Goal: Task Accomplishment & Management: Manage account settings

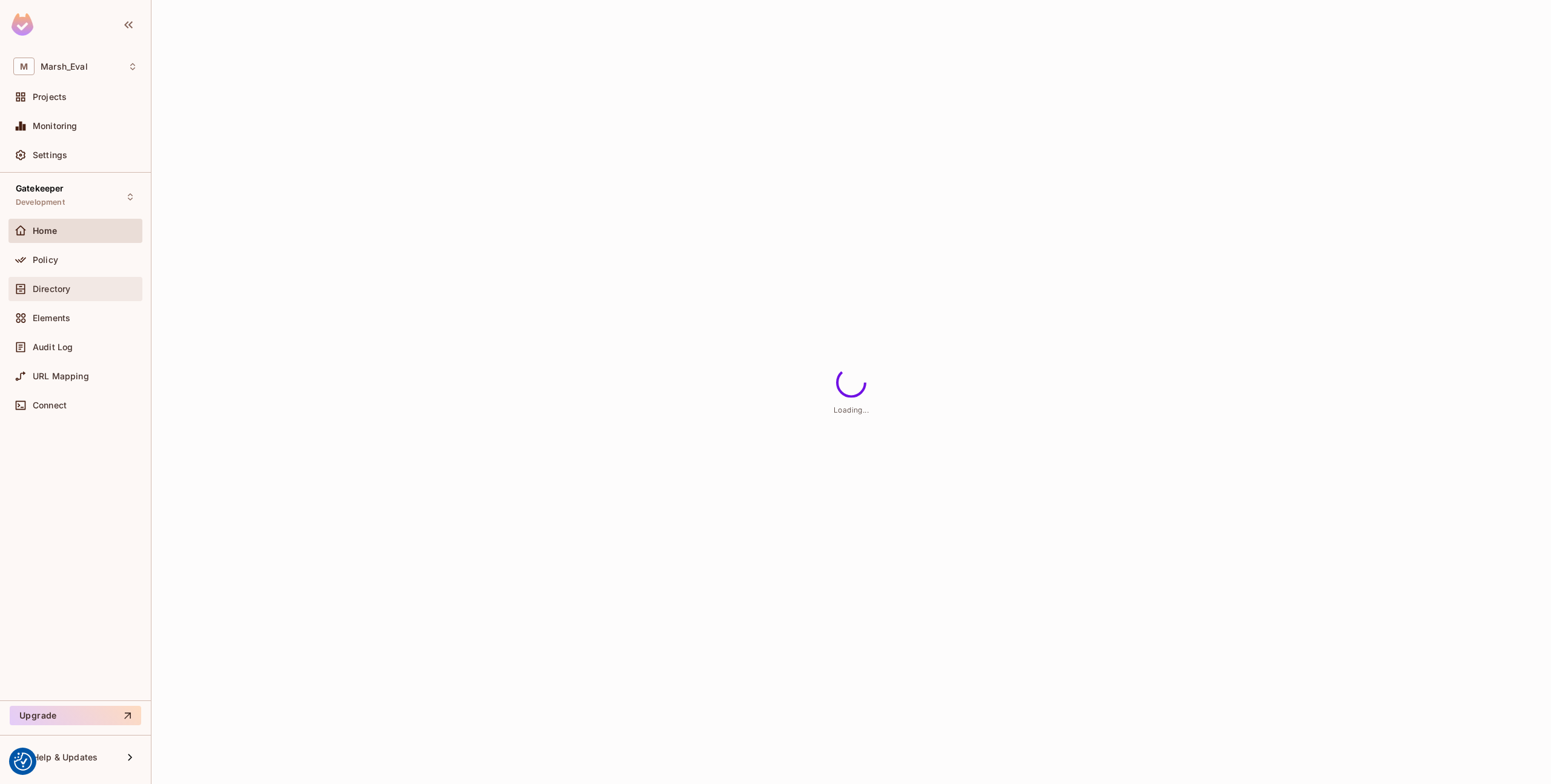
click at [83, 292] on div "Directory" at bounding box center [85, 289] width 105 height 10
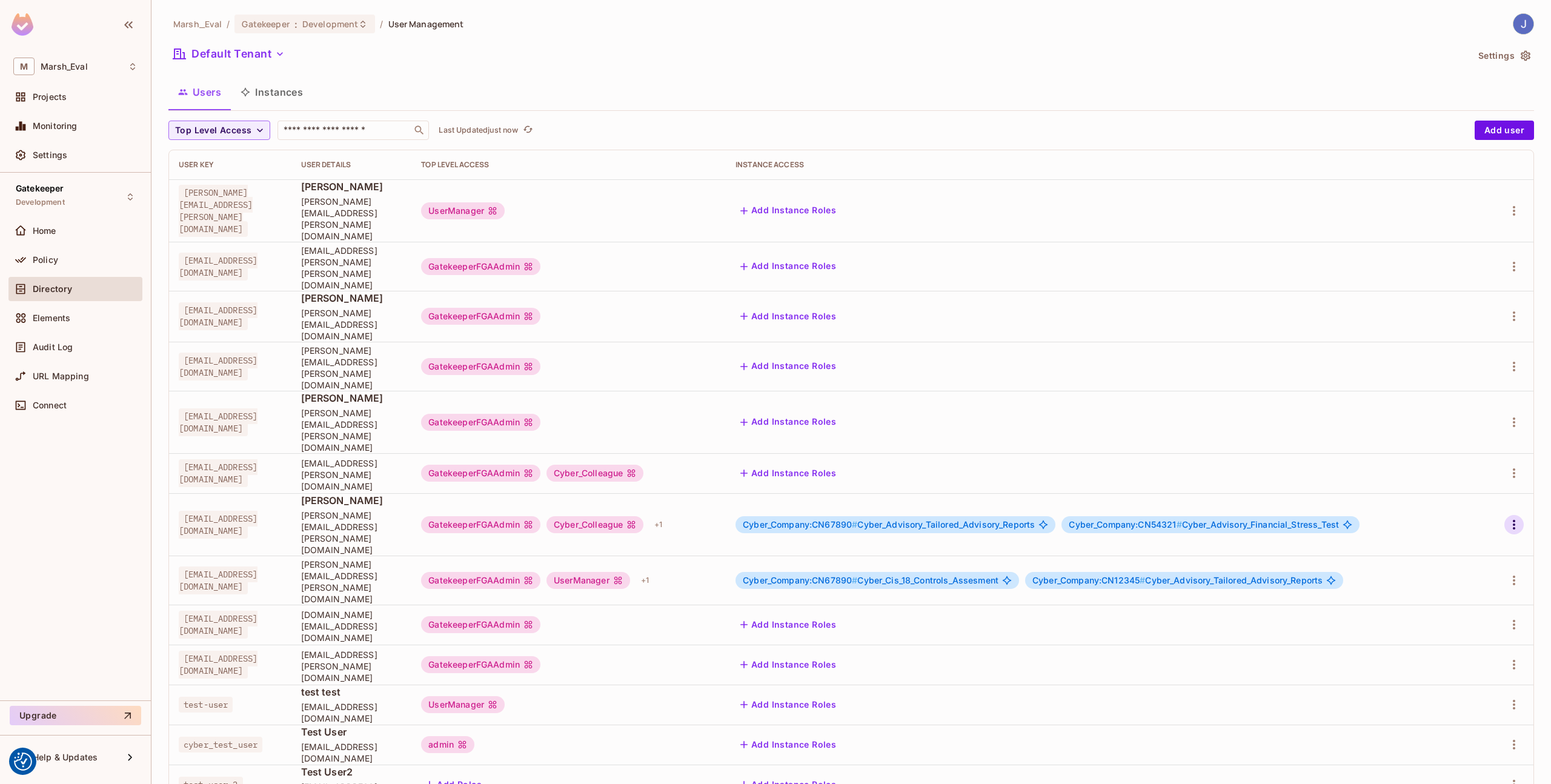
click at [1515, 515] on button "button" at bounding box center [1514, 524] width 19 height 19
click at [1479, 473] on li "Edit" at bounding box center [1461, 467] width 107 height 27
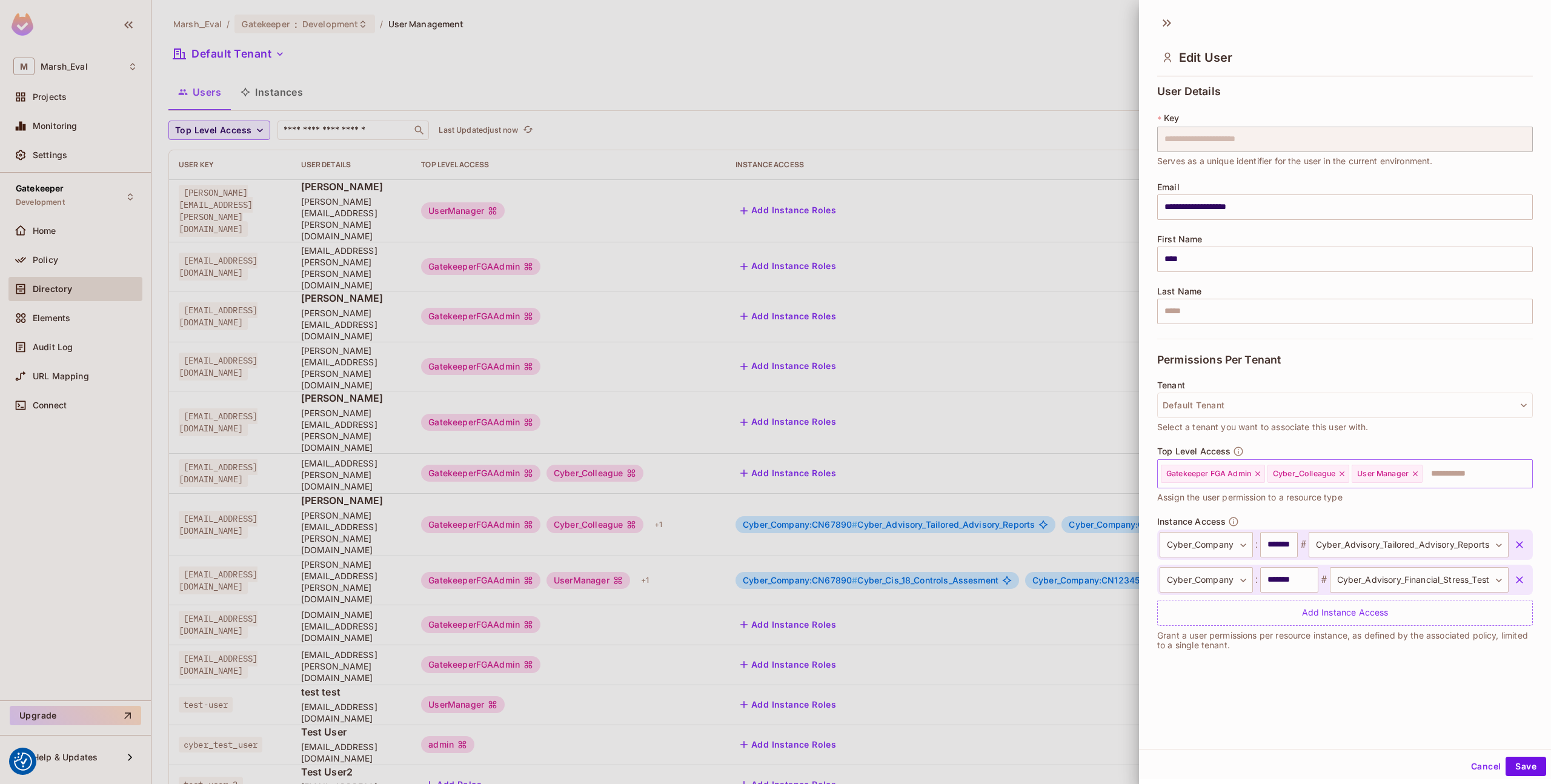
click at [1420, 476] on icon at bounding box center [1415, 473] width 9 height 9
click at [1518, 755] on div "Cancel Save" at bounding box center [1345, 766] width 412 height 29
click at [1514, 765] on button "Save" at bounding box center [1526, 767] width 41 height 19
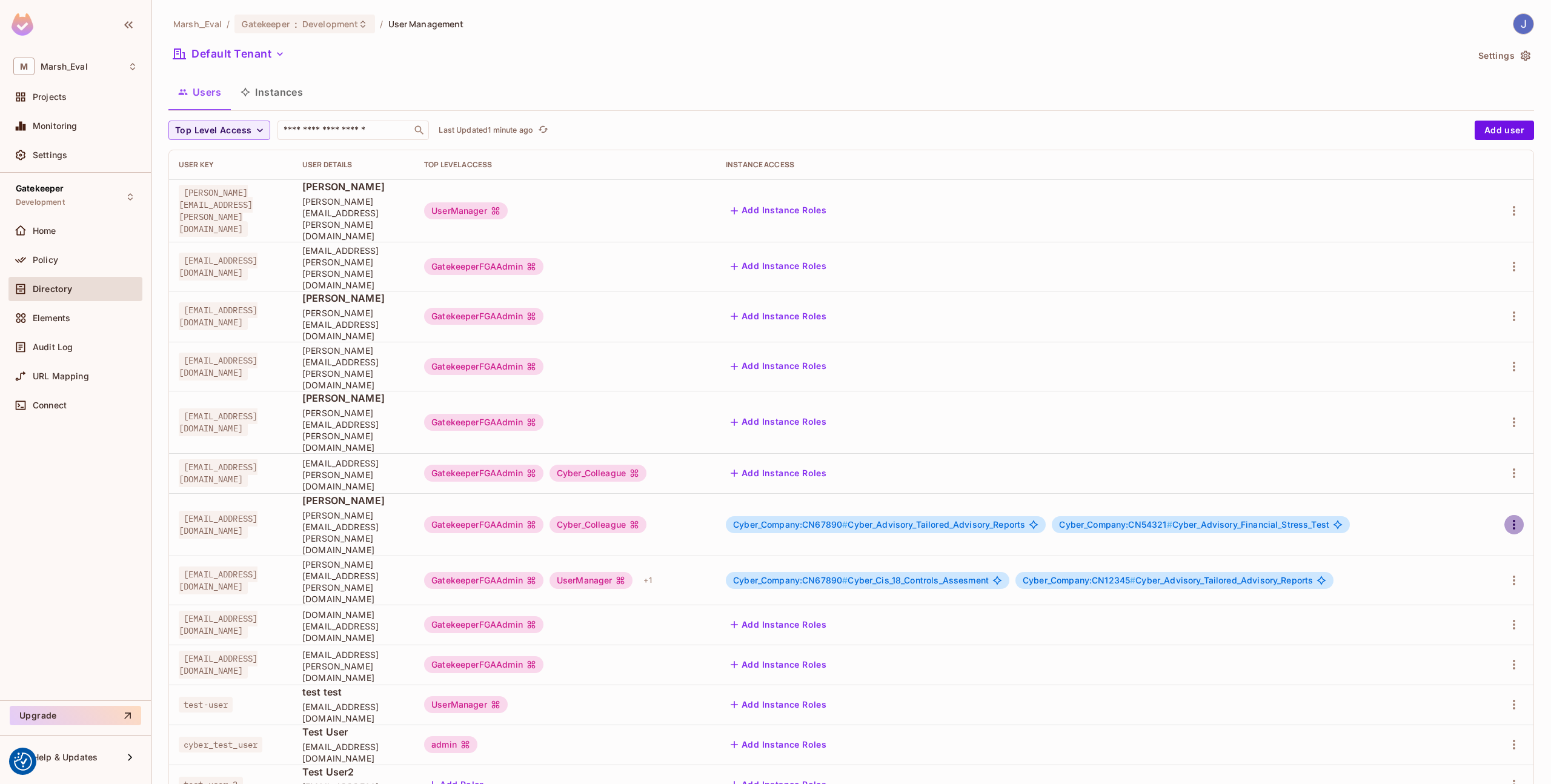
click at [1513, 517] on icon "button" at bounding box center [1514, 524] width 14 height 14
click at [1475, 458] on li "Edit" at bounding box center [1461, 467] width 107 height 27
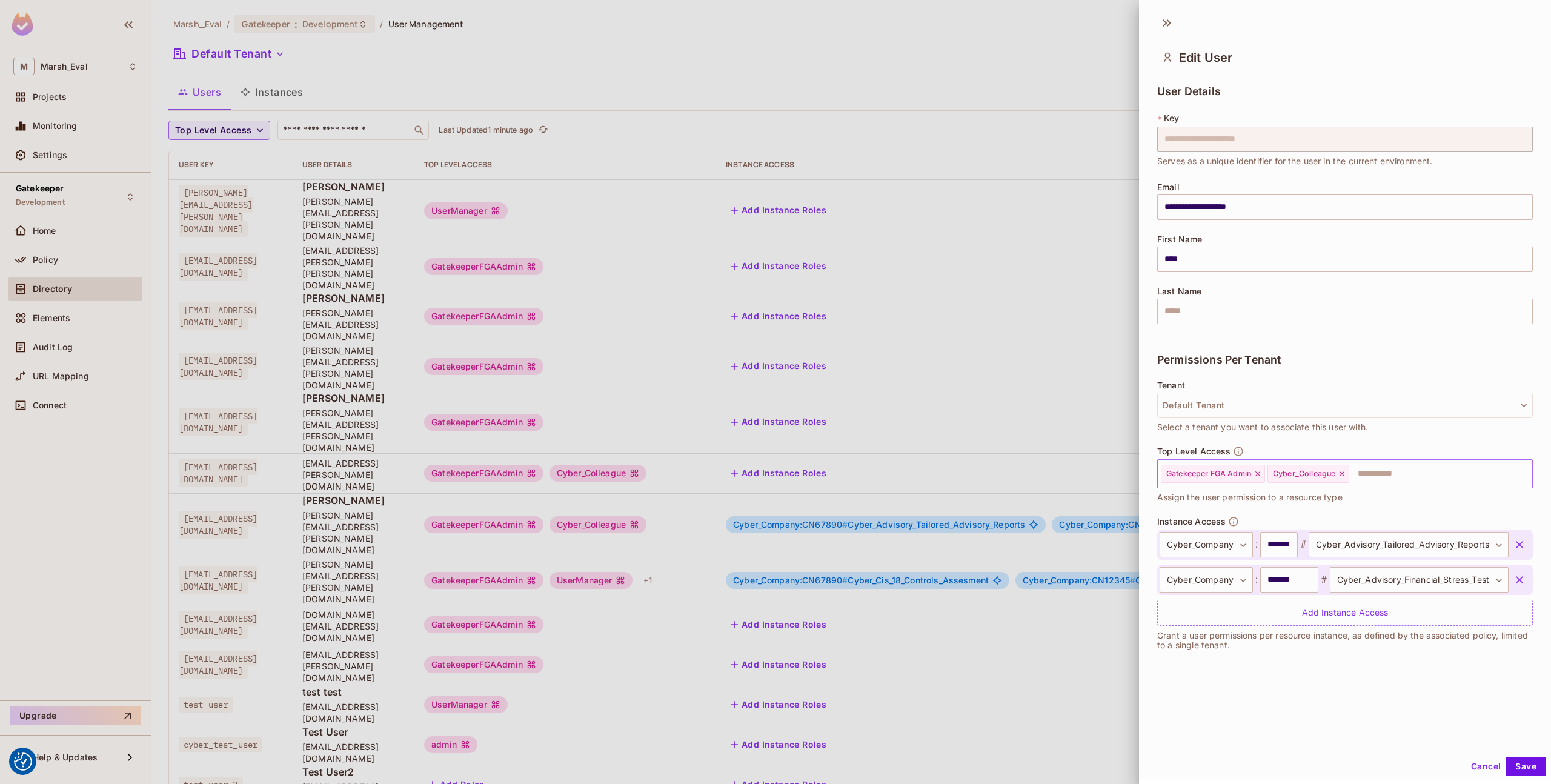
click at [1421, 469] on input "text" at bounding box center [1430, 473] width 159 height 25
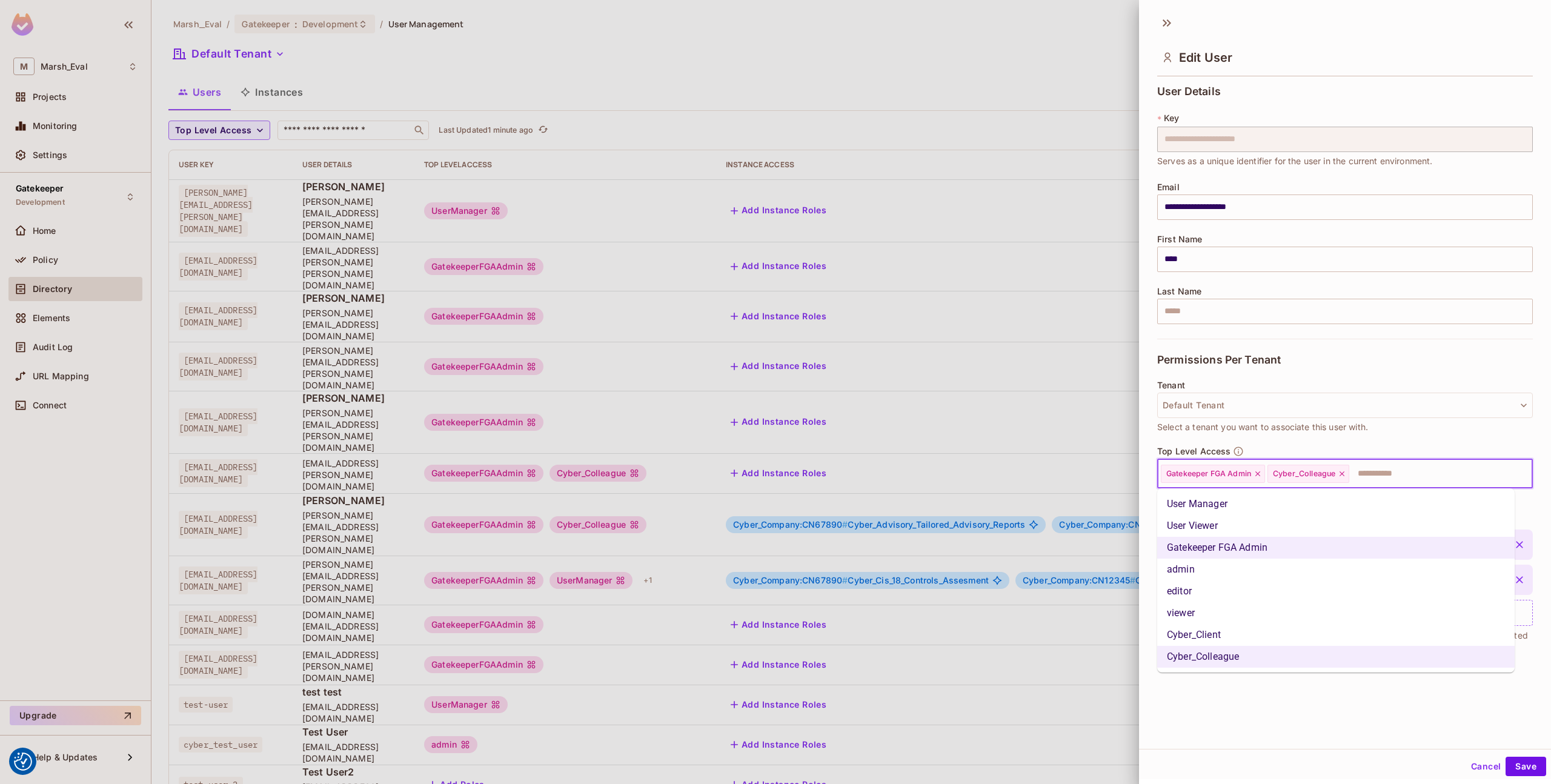
click at [1227, 512] on li "User Manager" at bounding box center [1336, 504] width 358 height 21
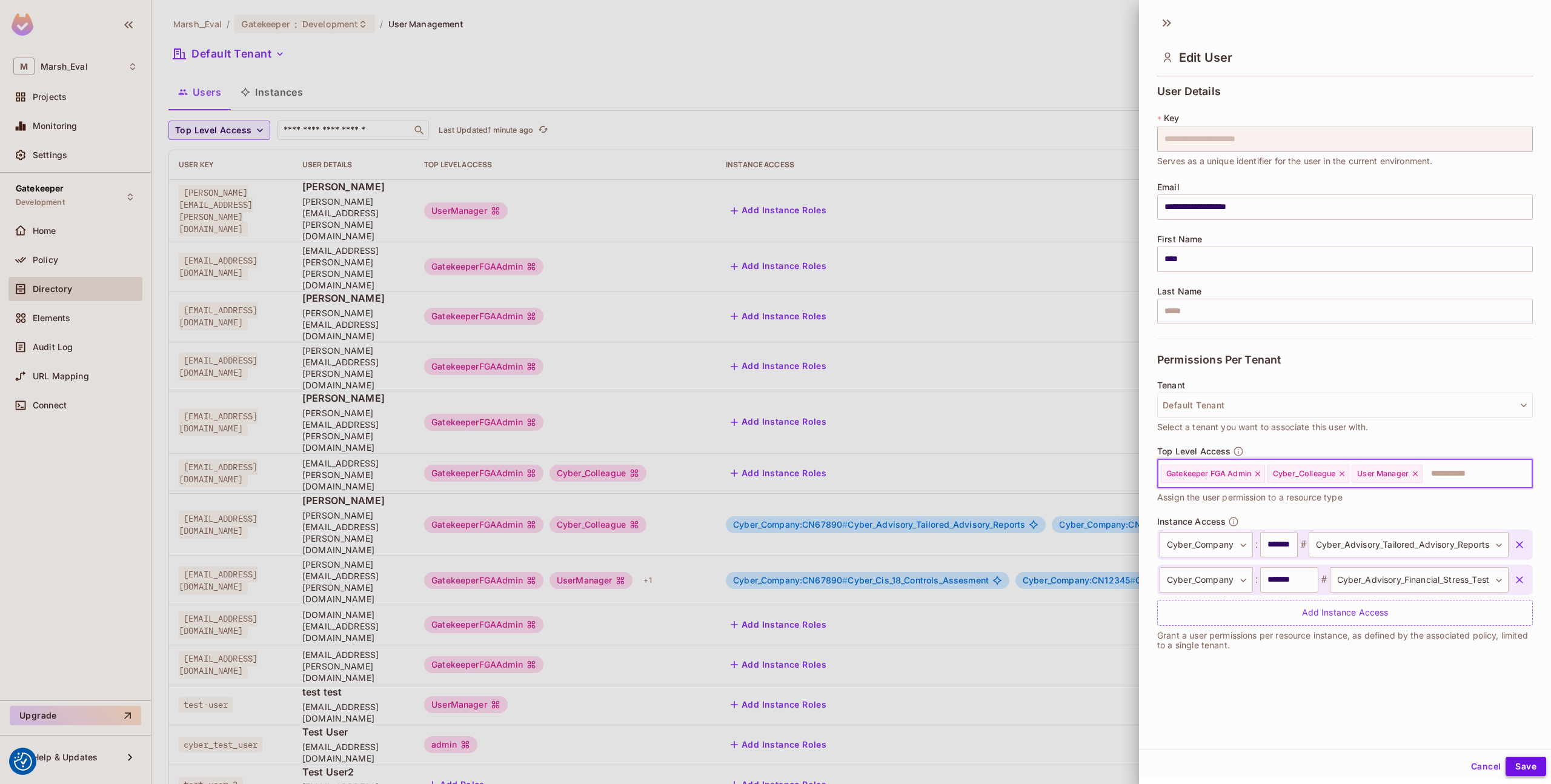
click at [1519, 764] on button "Save" at bounding box center [1526, 767] width 41 height 19
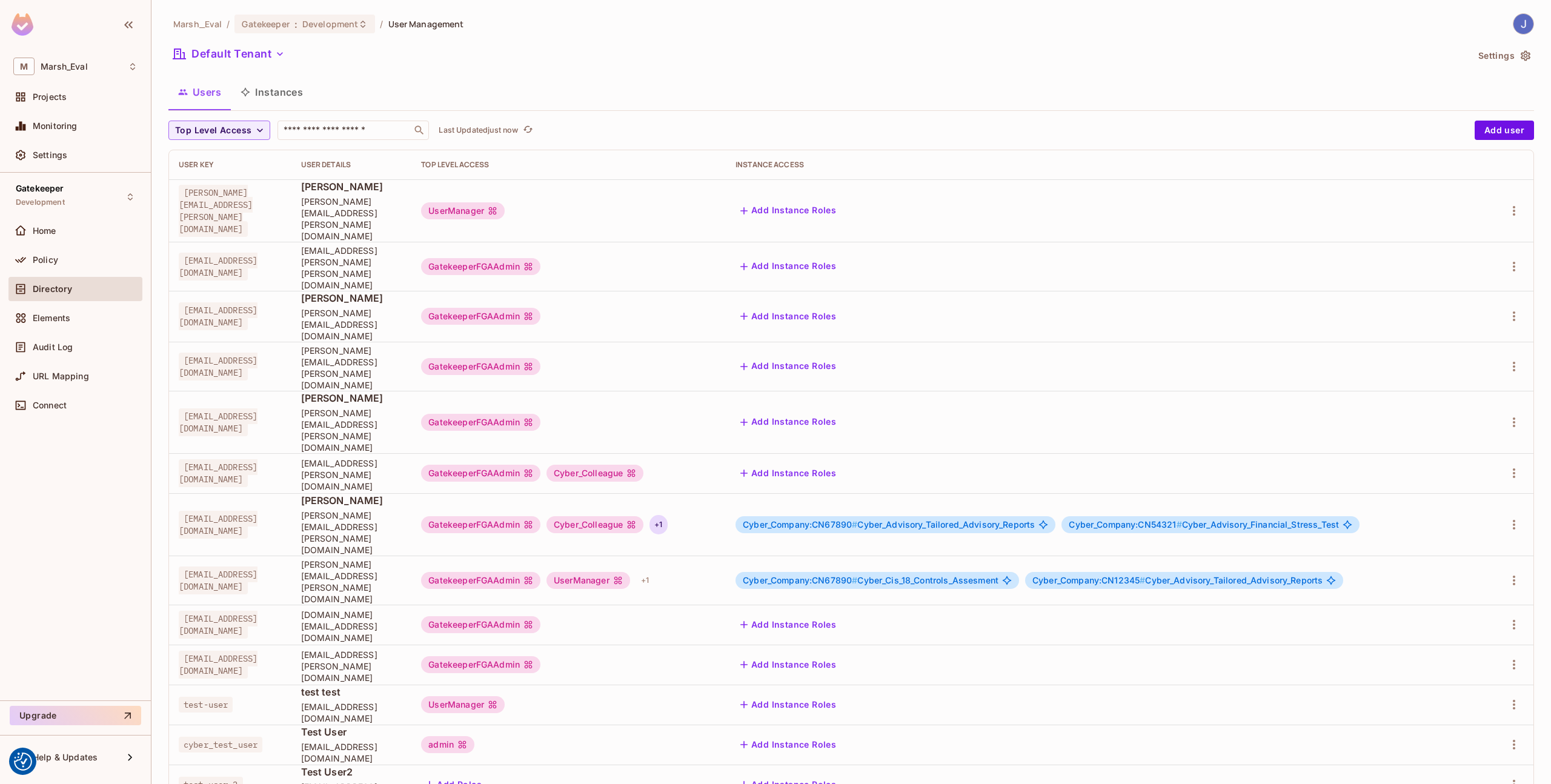
click at [667, 515] on div "+ 1" at bounding box center [659, 524] width 17 height 19
